Goal: Navigation & Orientation: Find specific page/section

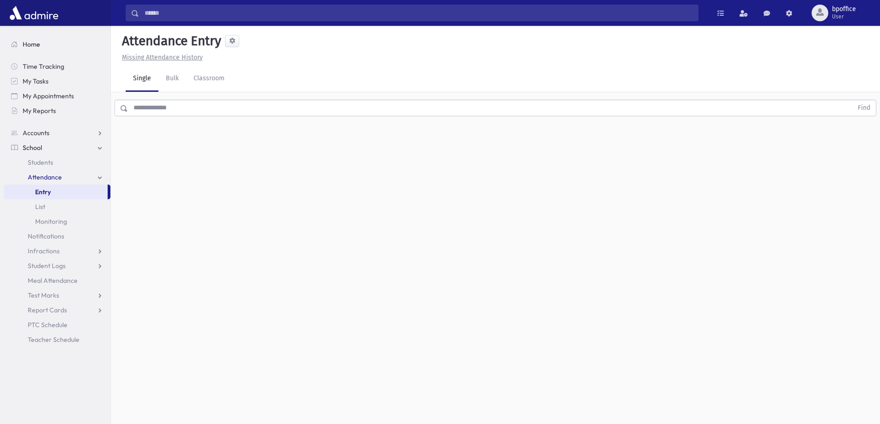
click at [29, 41] on span "Home" at bounding box center [32, 44] width 18 height 8
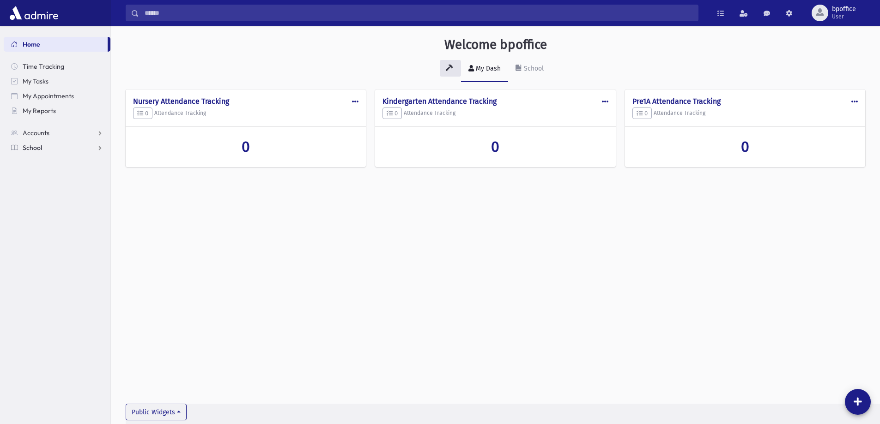
click at [38, 150] on span "School" at bounding box center [32, 148] width 19 height 8
click at [36, 148] on span "School" at bounding box center [32, 148] width 19 height 8
click at [21, 40] on link "Home" at bounding box center [56, 44] width 104 height 15
